Goal: Task Accomplishment & Management: Use online tool/utility

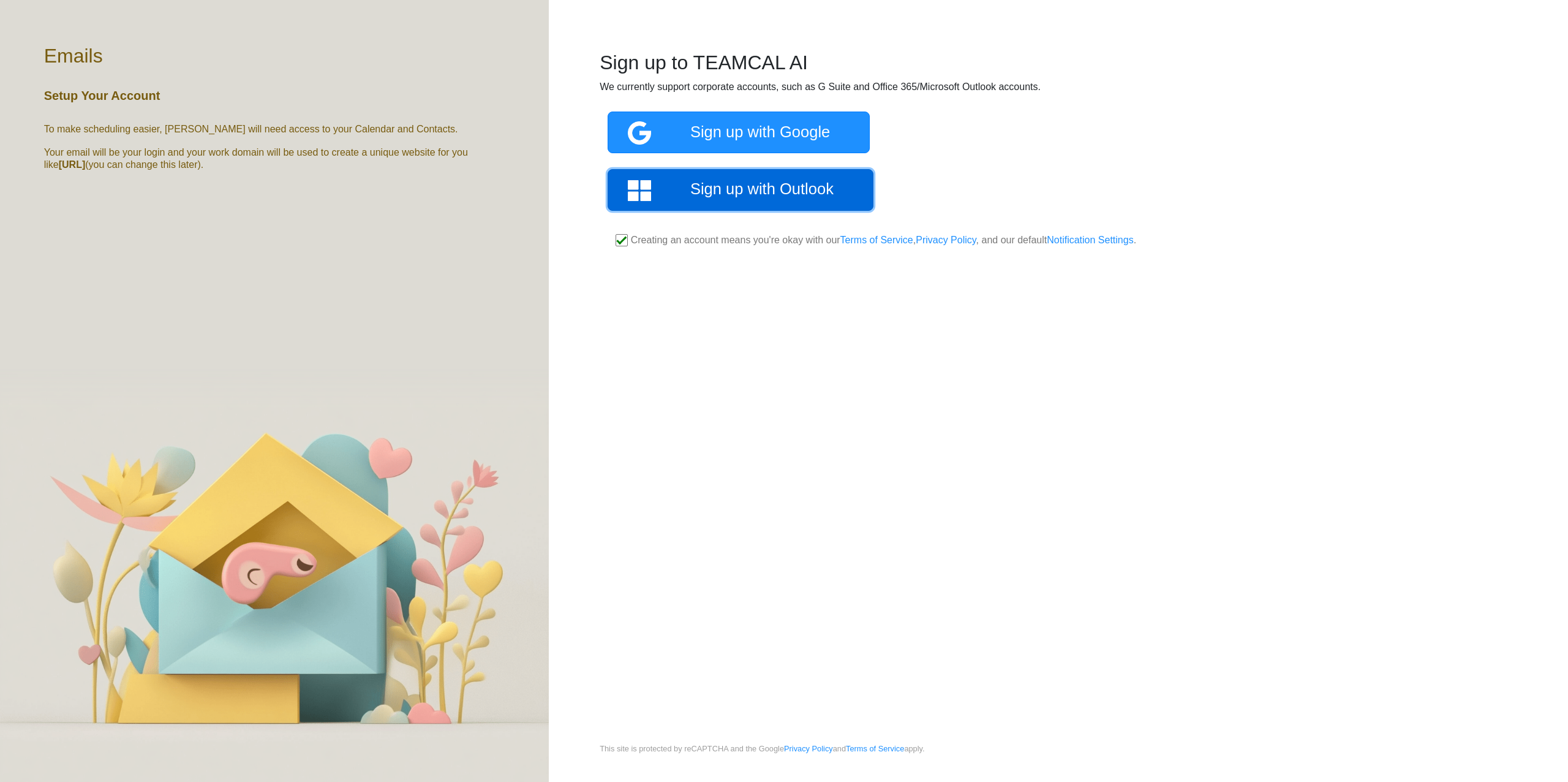
click at [740, 201] on link "Sign up with Outlook" at bounding box center [740, 190] width 266 height 42
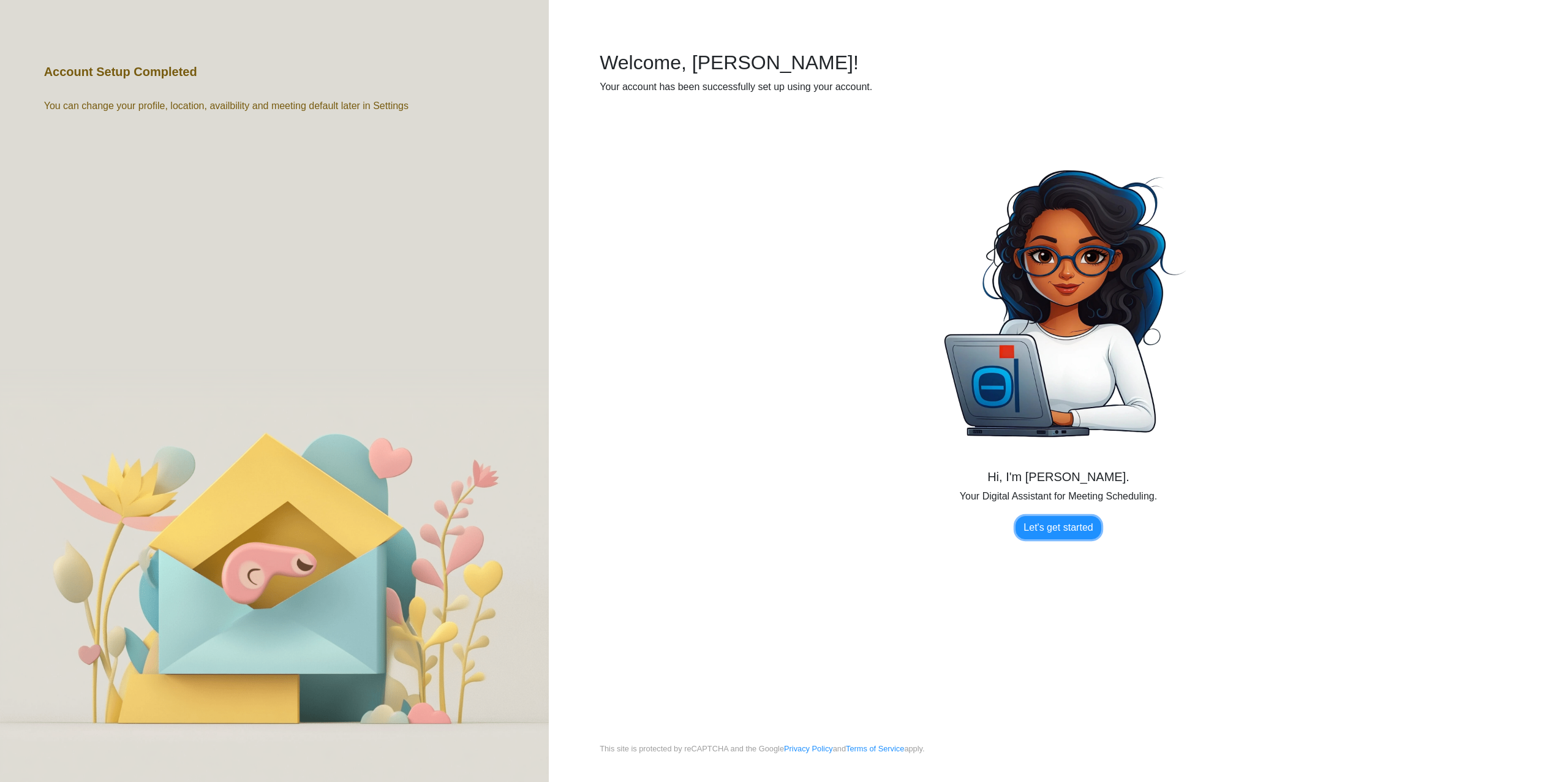
click at [1065, 534] on link "Let's get started" at bounding box center [1058, 527] width 85 height 23
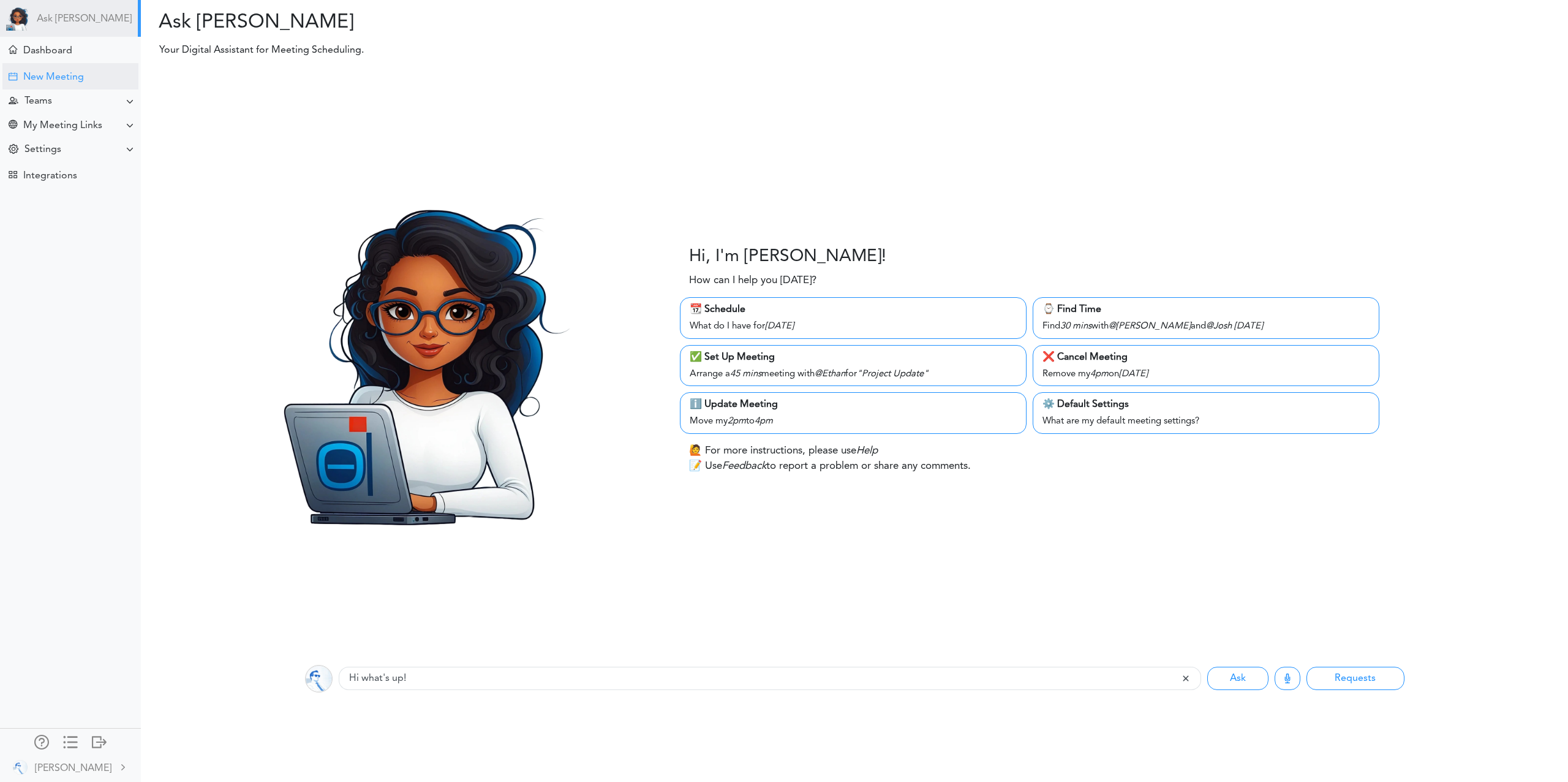
click at [58, 72] on div "New Meeting" at bounding box center [53, 77] width 60 height 12
